Goal: Find specific page/section

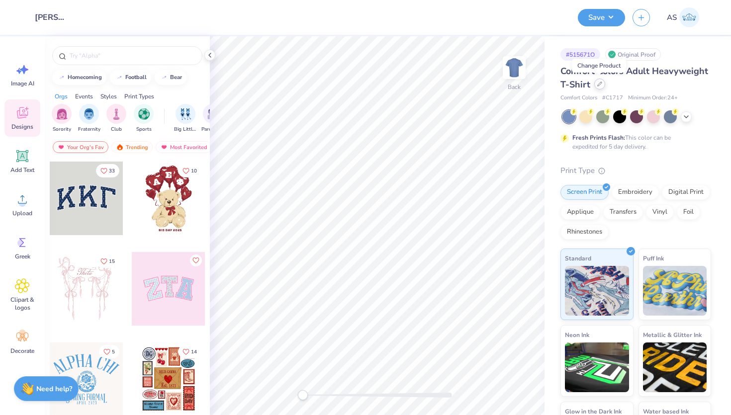
click at [594, 81] on div at bounding box center [599, 84] width 11 height 11
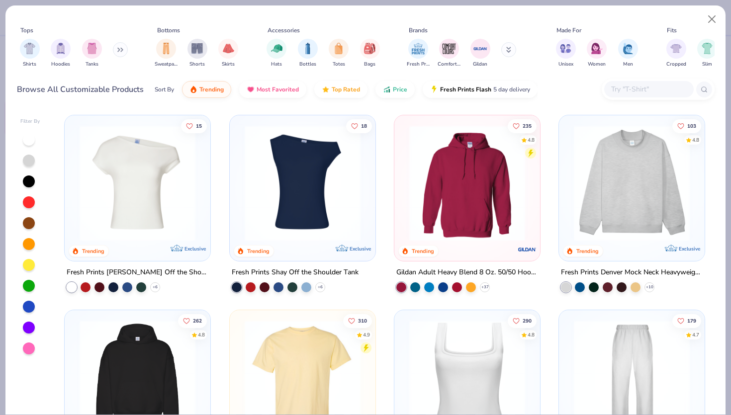
click at [632, 101] on div "Browse All Customizable Products Sort By Trending Most Favorited Top Rated Pric…" at bounding box center [366, 90] width 698 height 28
click at [645, 90] on input "text" at bounding box center [648, 89] width 77 height 11
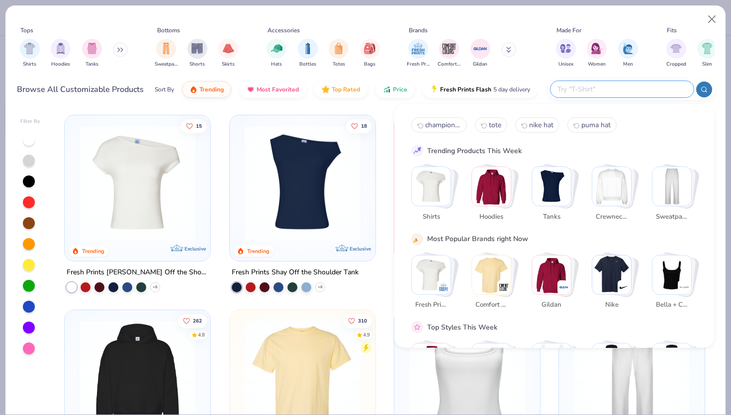
paste input "CJ7082"
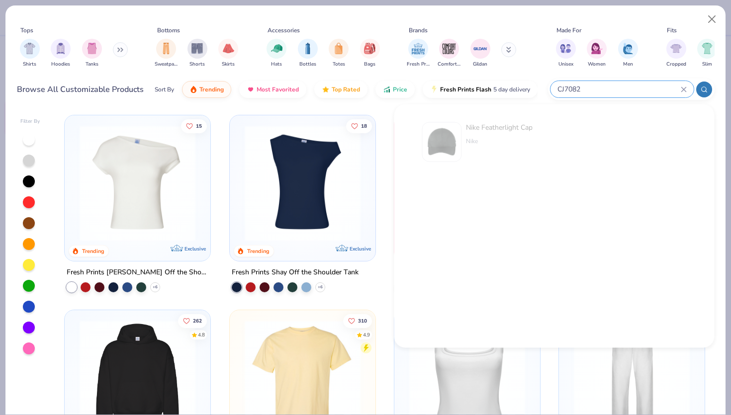
type input "CJ7082"
click at [582, 83] on div "CJ7082" at bounding box center [622, 89] width 143 height 16
click at [582, 83] on div at bounding box center [622, 89] width 143 height 16
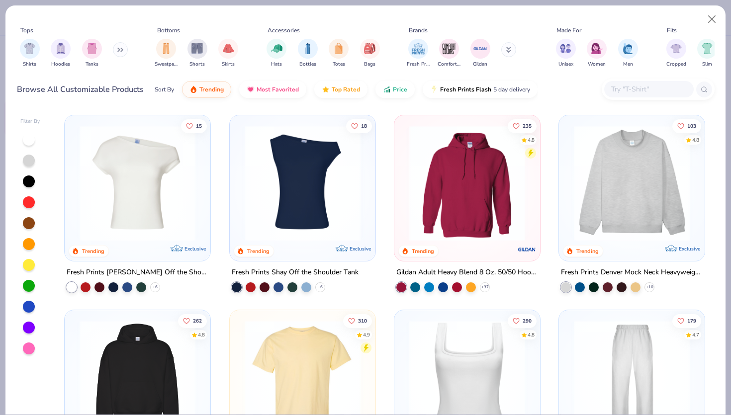
click at [604, 83] on div at bounding box center [649, 89] width 90 height 16
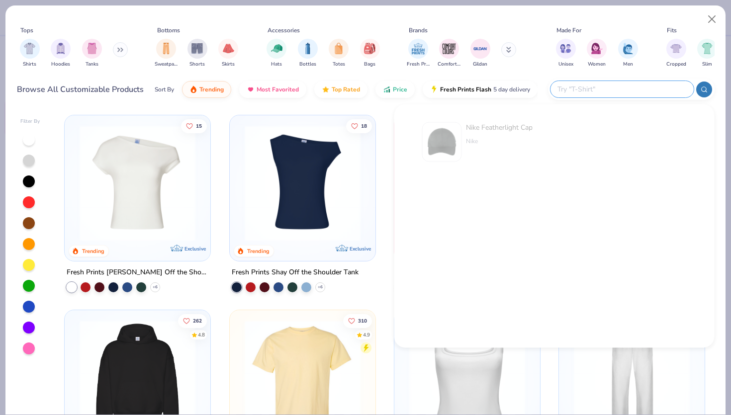
paste input "NKFB5666"
type input "NKFB5666"
click at [433, 138] on img at bounding box center [442, 142] width 31 height 31
click at [687, 87] on div "NKFB5666" at bounding box center [622, 89] width 143 height 16
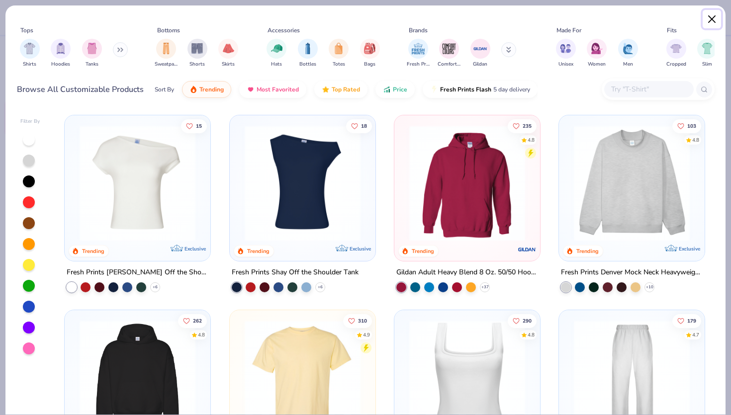
click at [716, 16] on button "Close" at bounding box center [712, 19] width 19 height 19
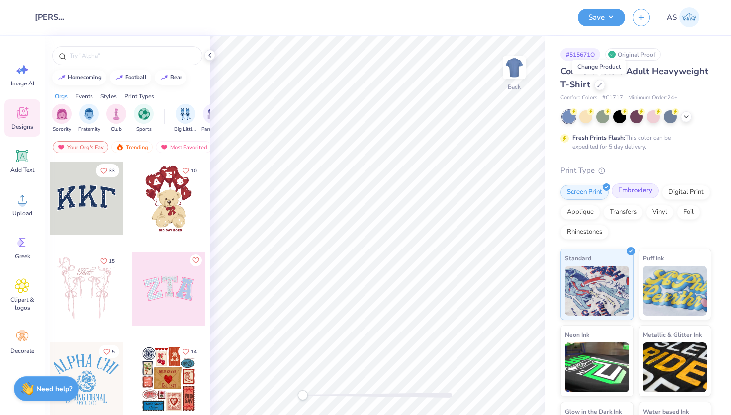
click at [642, 194] on div "Embroidery" at bounding box center [635, 191] width 47 height 15
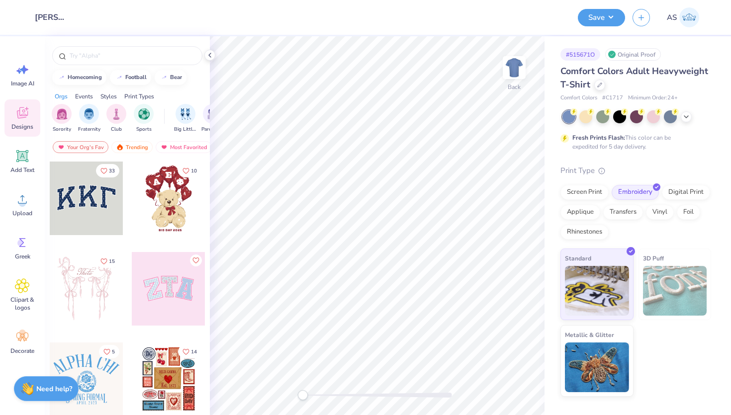
click at [601, 91] on div "Comfort Colors Adult Heavyweight T-Shirt" at bounding box center [636, 78] width 151 height 27
click at [599, 85] on icon at bounding box center [599, 84] width 5 height 5
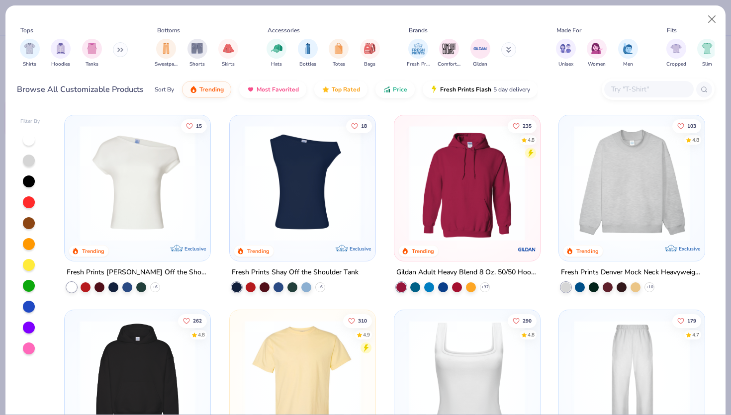
click at [629, 88] on input "text" at bounding box center [648, 89] width 77 height 11
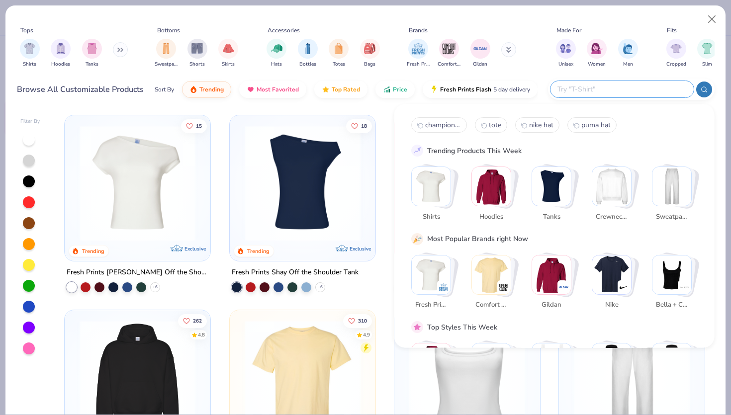
paste input "NKFB5666"
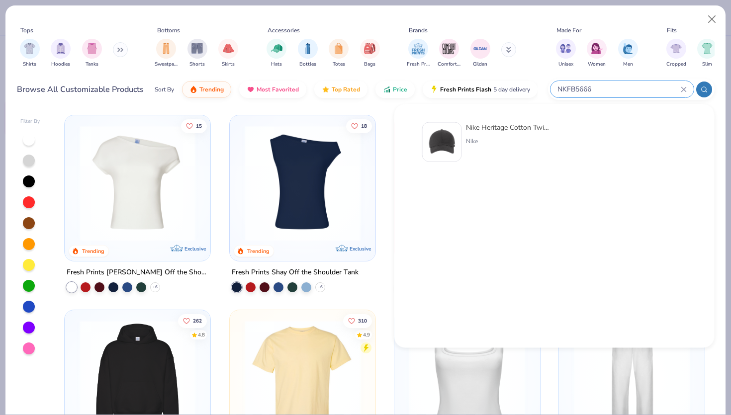
type input "NKFB5666"
click at [447, 142] on img at bounding box center [442, 142] width 31 height 31
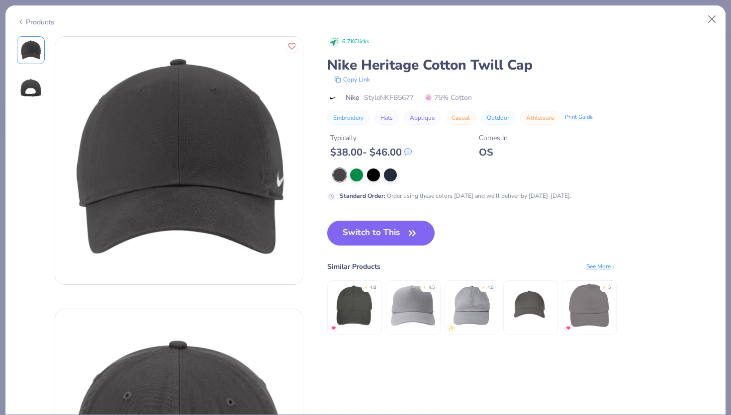
click at [50, 18] on div "Products" at bounding box center [35, 22] width 37 height 10
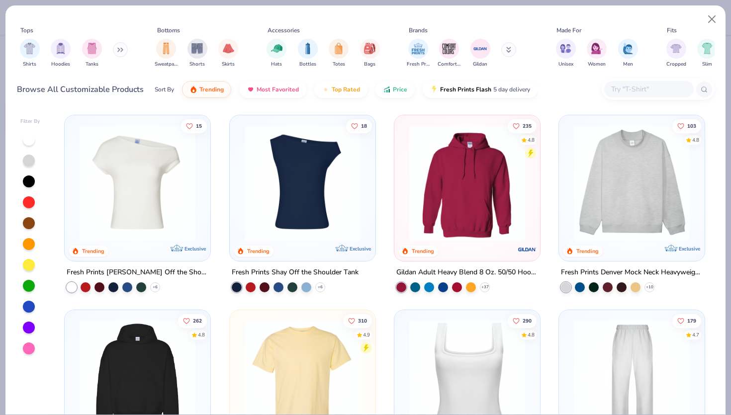
click at [660, 89] on input "text" at bounding box center [648, 89] width 77 height 11
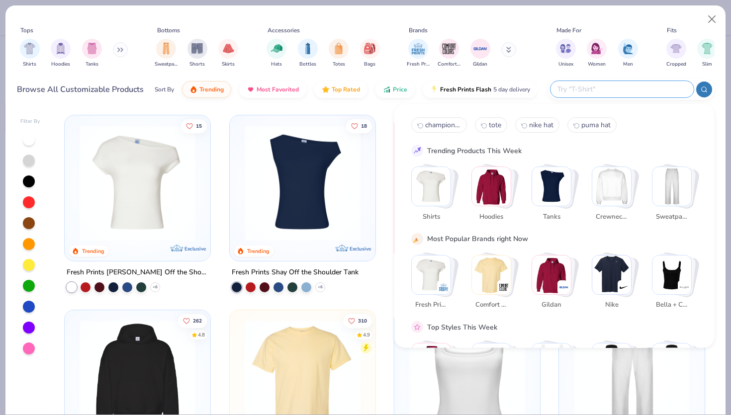
paste input "429467"
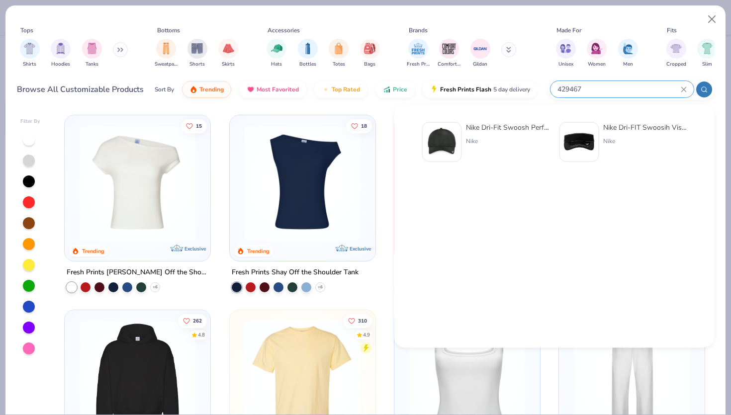
type input "429467"
click at [447, 147] on img at bounding box center [442, 142] width 31 height 31
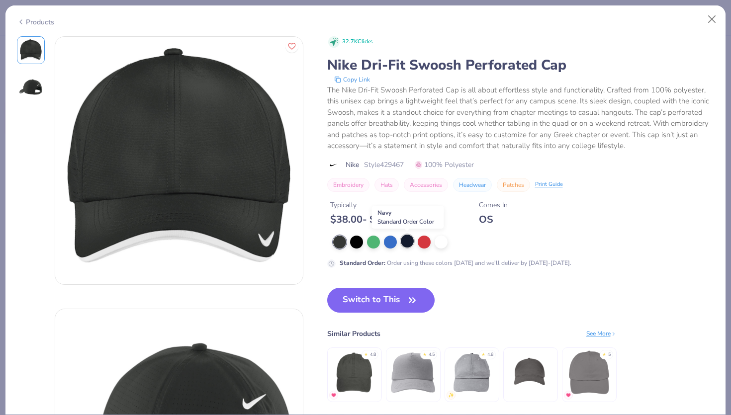
click at [405, 241] on div at bounding box center [407, 241] width 13 height 13
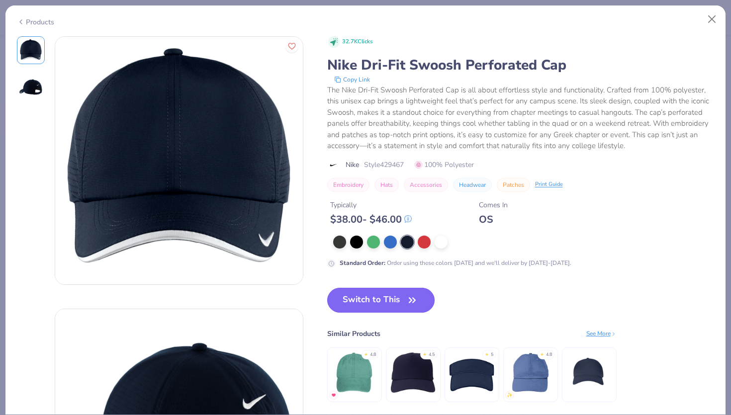
click at [395, 301] on button "Switch to This" at bounding box center [381, 300] width 108 height 25
